Goal: Contribute content: Add original content to the website for others to see

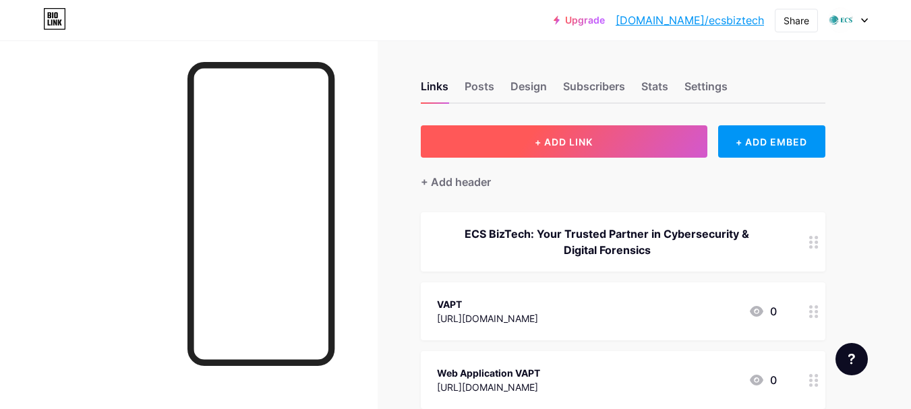
click at [550, 144] on span "+ ADD LINK" at bounding box center [564, 141] width 58 height 11
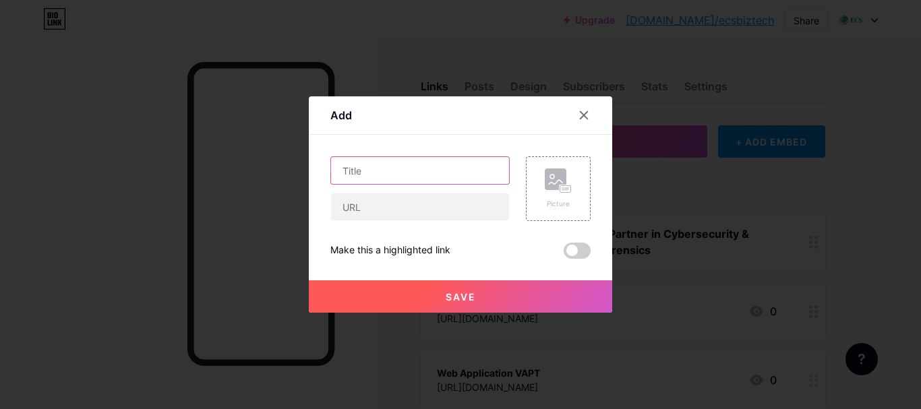
click at [355, 168] on input "text" at bounding box center [420, 170] width 178 height 27
click at [366, 172] on input "text" at bounding box center [420, 170] width 178 height 27
paste input "VPS Hosting Services: Features, Benefits & Why They’re Ideal for Growing Busine…"
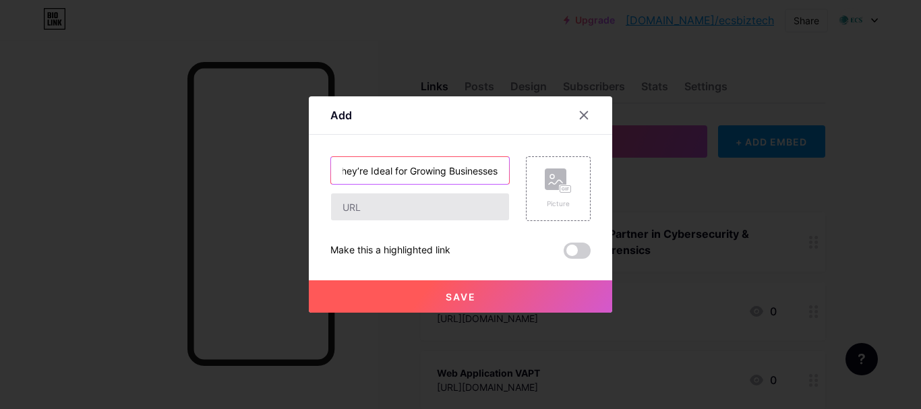
type input "VPS Hosting Services: Features, Benefits & Why They’re Ideal for Growing Busine…"
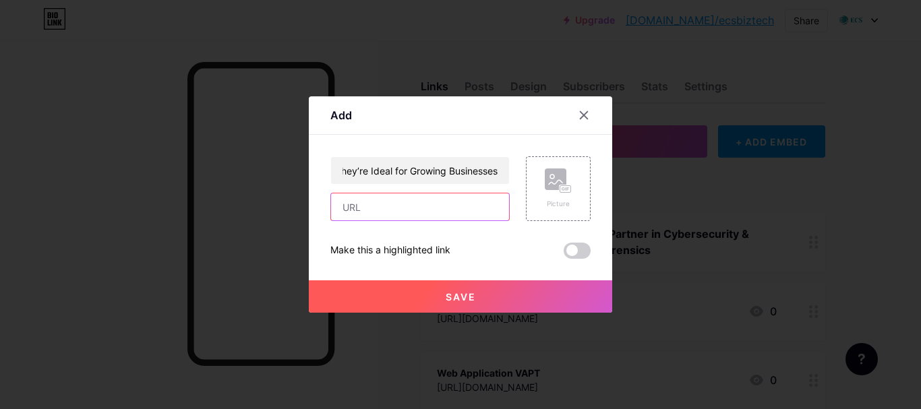
click at [367, 208] on input "text" at bounding box center [420, 206] width 178 height 27
click at [402, 212] on input "text" at bounding box center [420, 206] width 178 height 27
paste input "[URL][DOMAIN_NAME]"
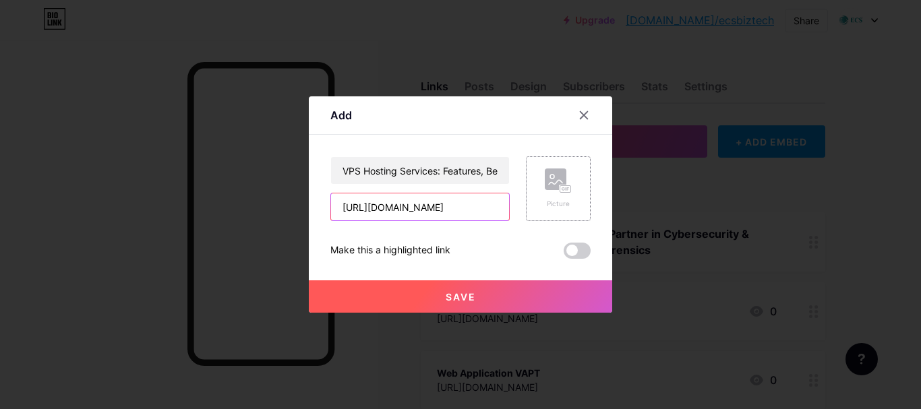
type input "[URL][DOMAIN_NAME]"
click at [557, 187] on rect at bounding box center [556, 180] width 22 height 22
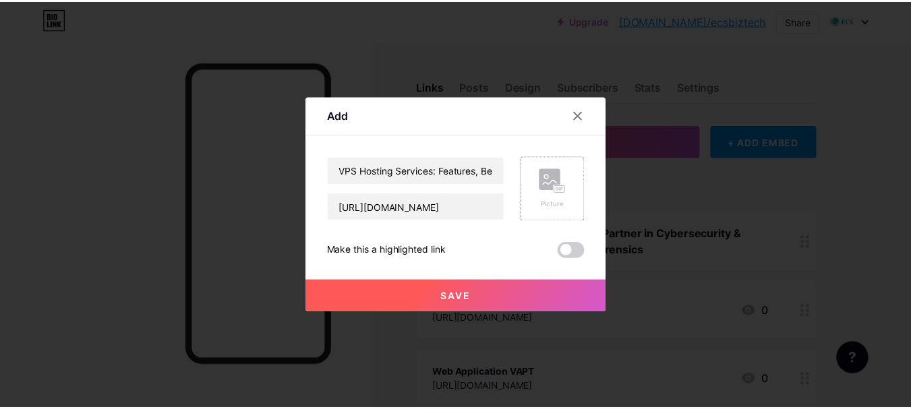
scroll to position [0, 0]
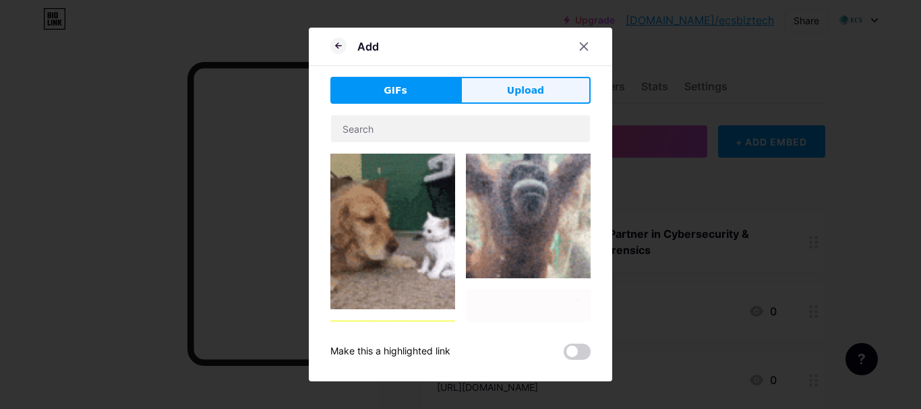
click at [540, 95] on span "Upload" at bounding box center [525, 91] width 37 height 14
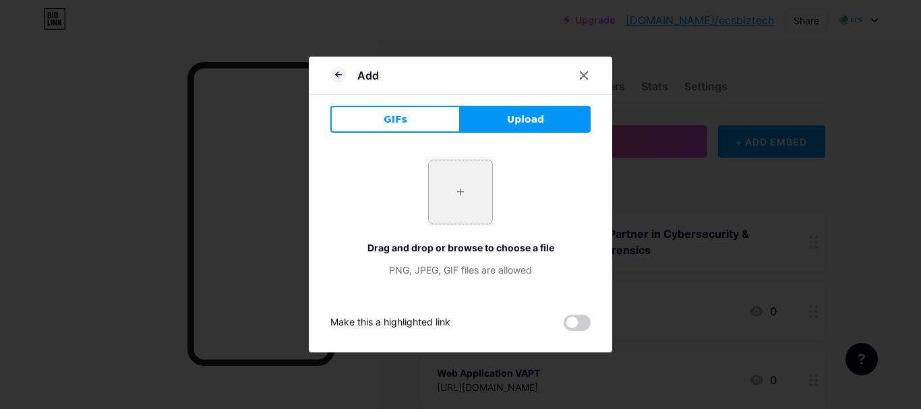
click at [473, 184] on input "file" at bounding box center [460, 191] width 63 height 63
type input "C:\fakepath\VPS Hosting Services Features, Benefits & Why They’re Ideal for Gro…"
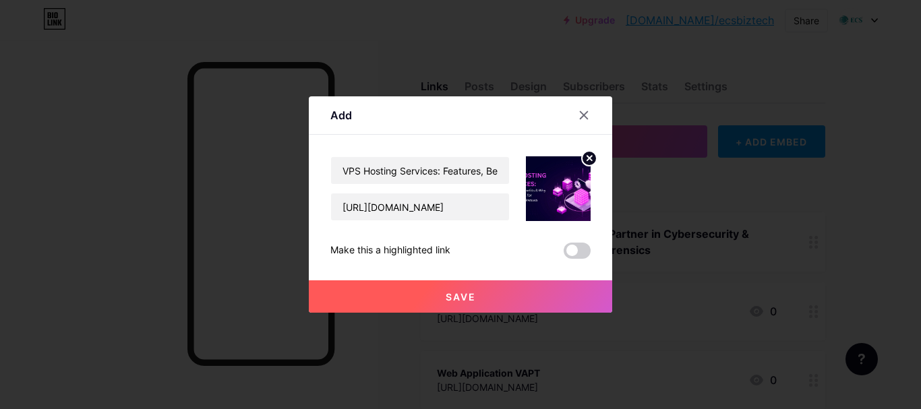
click at [458, 297] on span "Save" at bounding box center [461, 296] width 30 height 11
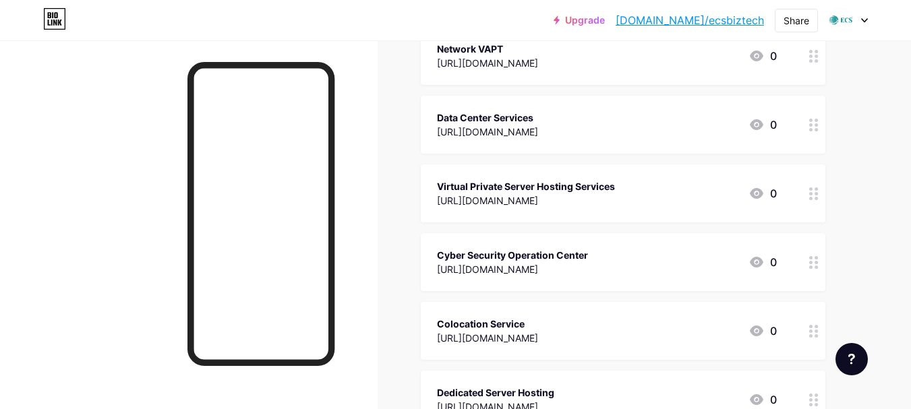
scroll to position [472, 0]
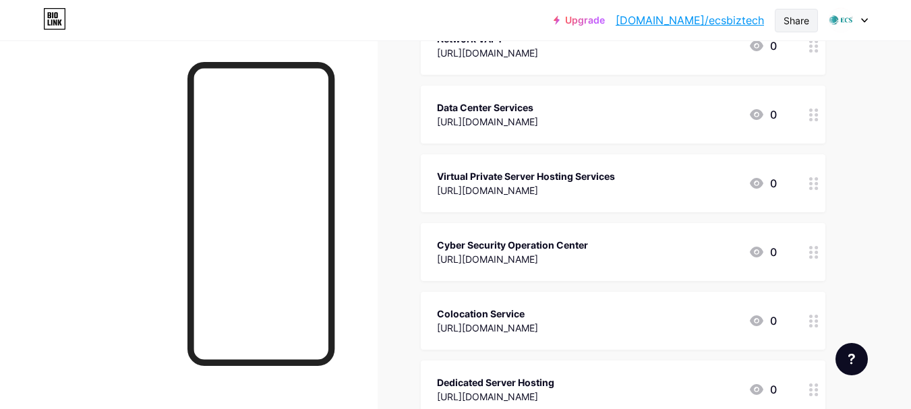
click at [789, 20] on div "Share" at bounding box center [796, 20] width 26 height 14
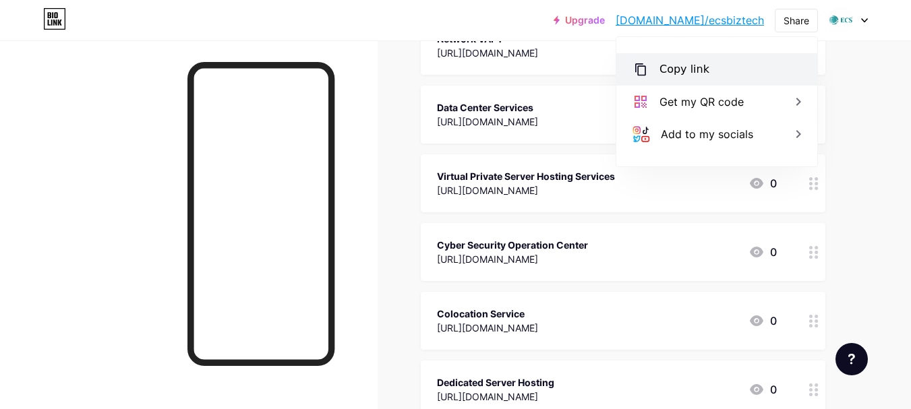
click at [679, 73] on div "Copy link" at bounding box center [684, 69] width 50 height 16
